Goal: Book appointment/travel/reservation

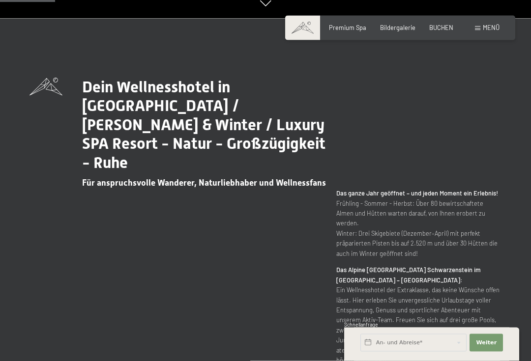
scroll to position [327, 0]
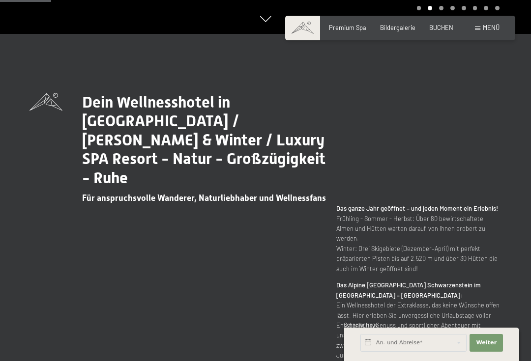
click at [485, 24] on span "Menü" at bounding box center [491, 28] width 17 height 8
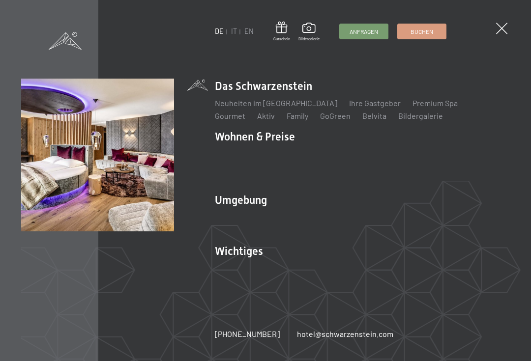
click at [372, 152] on link "Angebote" at bounding box center [376, 153] width 34 height 9
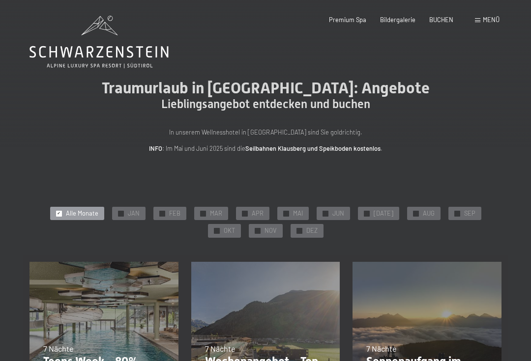
click at [241, 224] on div "✓ OKT" at bounding box center [224, 231] width 33 height 14
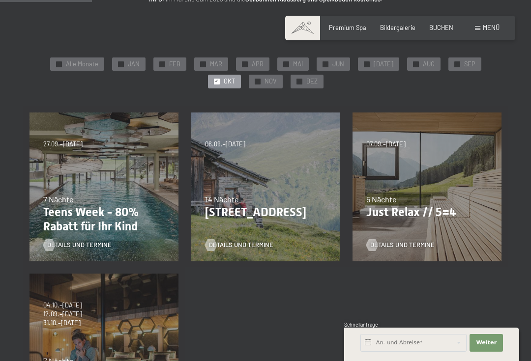
scroll to position [157, 0]
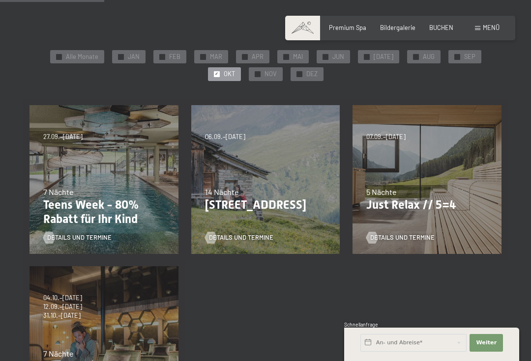
click at [409, 175] on div "07.09.–03.10.2025 21.12.–26.12.2025 11.01.–23.01.2026 08.03.–27.03.2026 08.11.–…" at bounding box center [427, 180] width 162 height 162
click at [407, 162] on div "07.09.–03.10.2025 21.12.–26.12.2025 11.01.–23.01.2026 08.03.–27.03.2026 08.11.–…" at bounding box center [427, 180] width 162 height 162
click at [435, 177] on div "07.09.–03.10.2025 21.12.–26.12.2025 11.01.–23.01.2026 08.03.–27.03.2026 08.11.–…" at bounding box center [427, 180] width 162 height 162
click at [425, 204] on p "Just Relax // 5=4" at bounding box center [426, 205] width 121 height 14
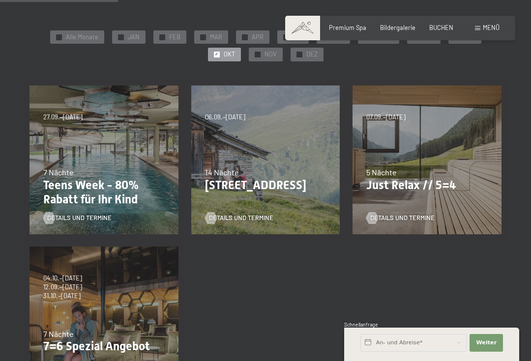
scroll to position [173, 0]
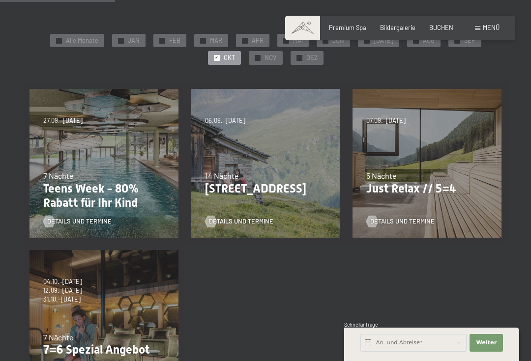
click at [390, 217] on span "Details und Termine" at bounding box center [402, 221] width 64 height 9
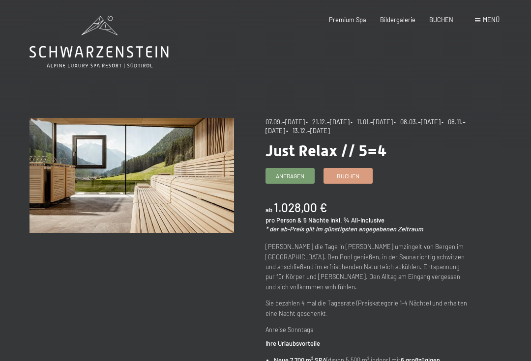
click at [488, 17] on span "Menü" at bounding box center [491, 20] width 17 height 8
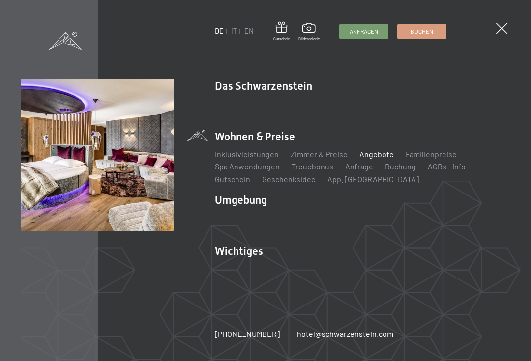
click at [315, 154] on link "Zimmer & Preise" at bounding box center [318, 153] width 57 height 9
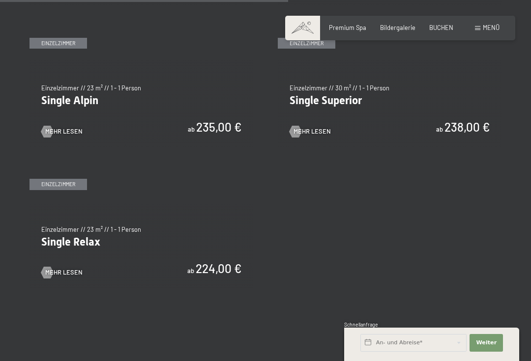
scroll to position [1208, 0]
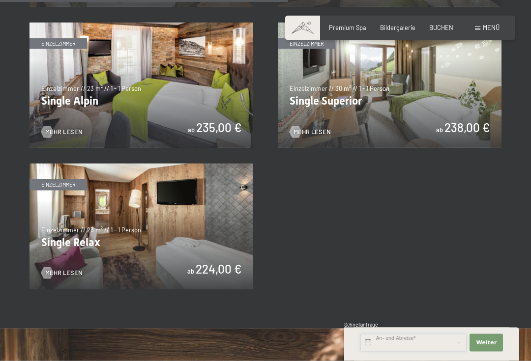
click at [381, 352] on input "text" at bounding box center [413, 343] width 106 height 18
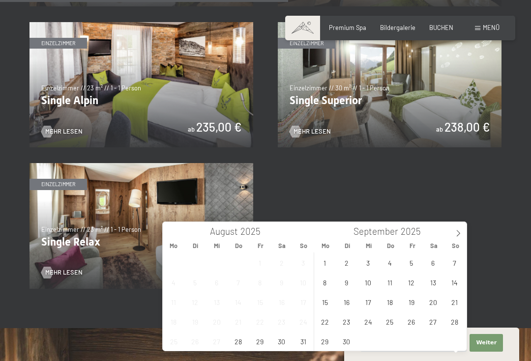
click at [459, 233] on icon at bounding box center [457, 233] width 3 height 6
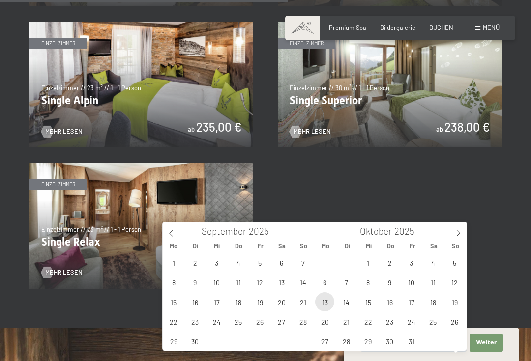
click at [327, 302] on span "13" at bounding box center [324, 301] width 19 height 19
type input "Mo. 13.10.2025"
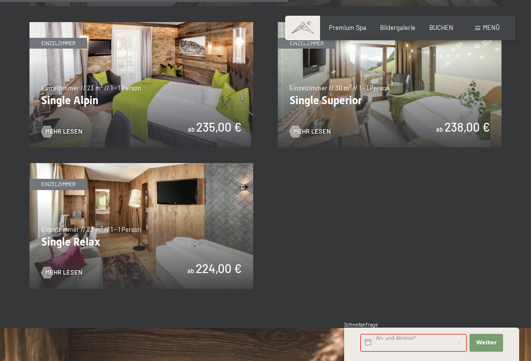
click at [488, 352] on button "Weiter Adressfelder ausblenden" at bounding box center [485, 343] width 33 height 18
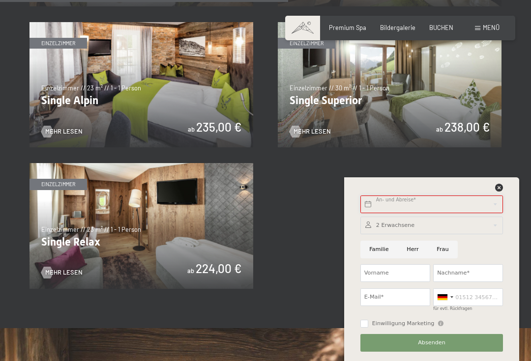
click at [401, 213] on input "text" at bounding box center [431, 205] width 142 height 18
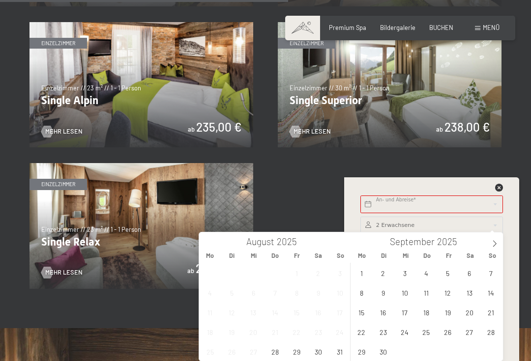
click at [498, 241] on icon at bounding box center [494, 243] width 7 height 7
click at [366, 309] on span "13" at bounding box center [361, 312] width 19 height 19
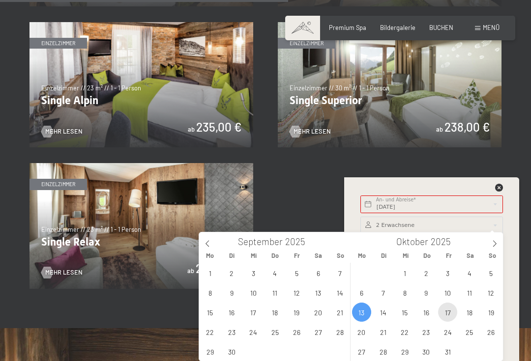
click at [449, 313] on span "17" at bounding box center [447, 312] width 19 height 19
type input "Mo. 13.10.2025 - Fr. 17.10.2025"
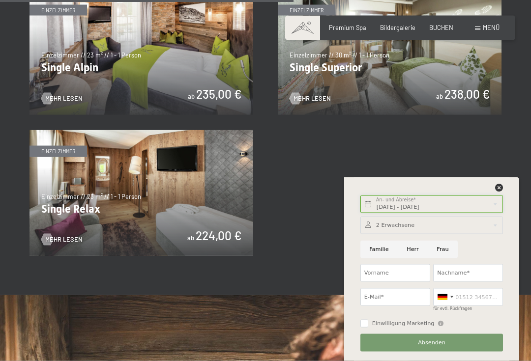
scroll to position [1242, 0]
click at [499, 184] on icon at bounding box center [499, 188] width 8 height 8
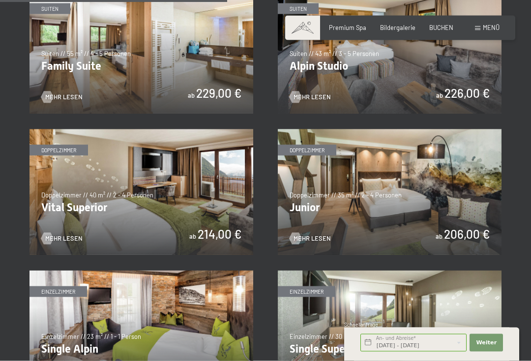
scroll to position [961, 0]
click at [305, 234] on span "Mehr Lesen" at bounding box center [311, 238] width 37 height 9
